Goal: Information Seeking & Learning: Obtain resource

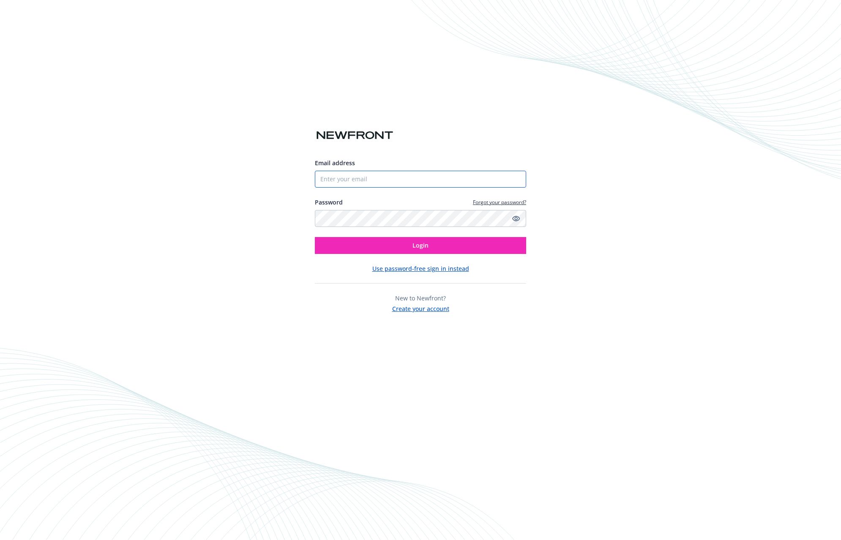
click at [354, 177] on input "Email address" at bounding box center [420, 179] width 211 height 17
type input "[PERSON_NAME][EMAIL_ADDRESS][PERSON_NAME][DOMAIN_NAME]"
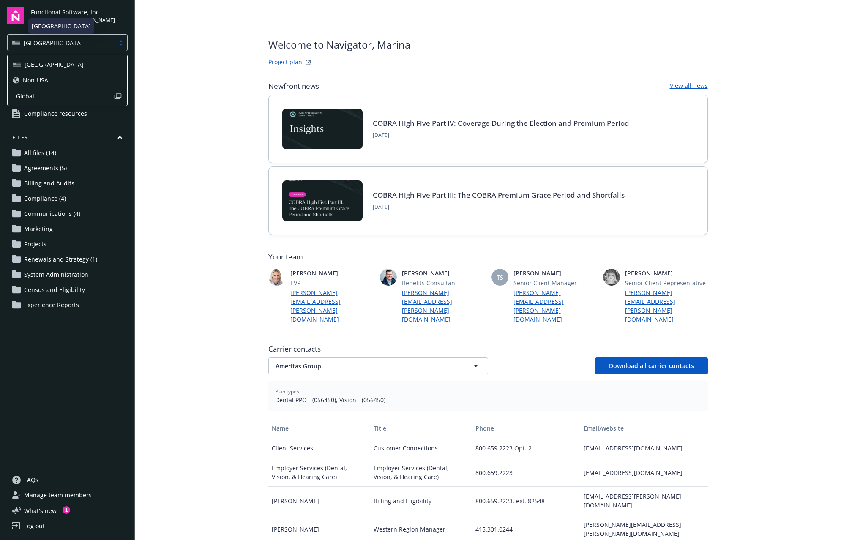
click at [103, 44] on div "USA" at bounding box center [61, 42] width 98 height 9
click at [84, 76] on div "Non-USA" at bounding box center [67, 80] width 109 height 9
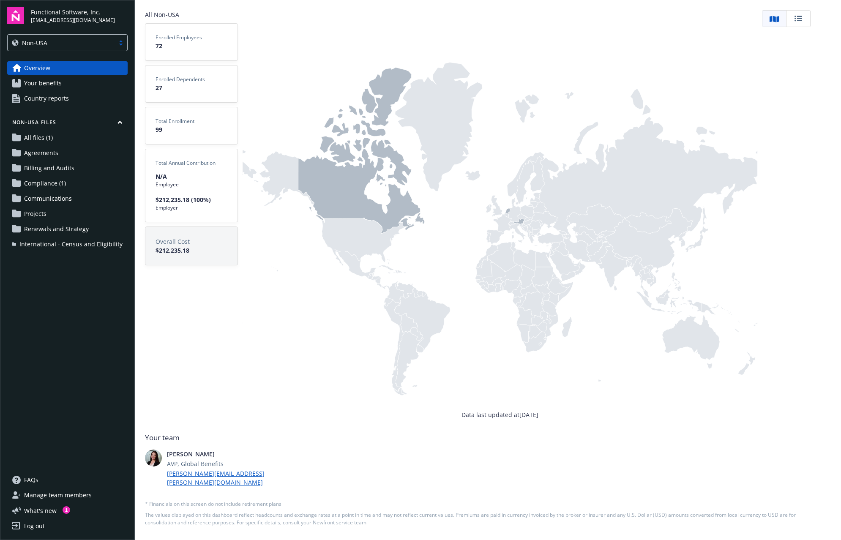
click at [75, 101] on link "Country reports" at bounding box center [67, 99] width 120 height 14
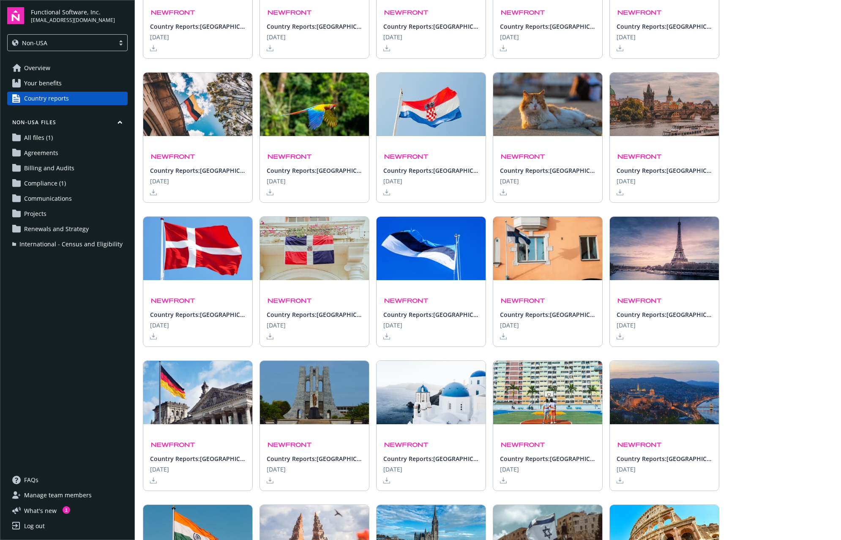
scroll to position [467, 0]
click at [152, 481] on icon at bounding box center [153, 480] width 7 height 7
